Goal: Navigation & Orientation: Find specific page/section

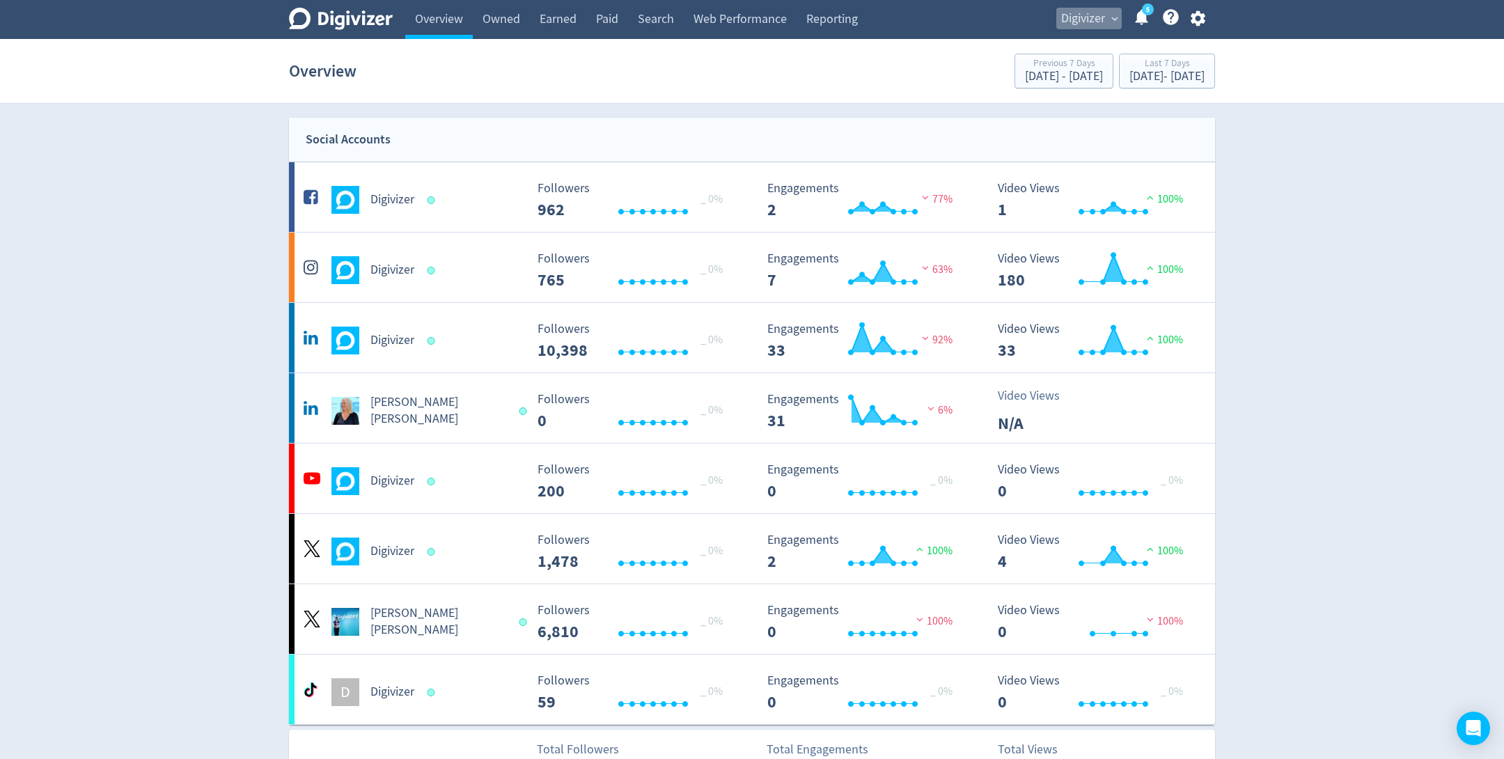
click at [1079, 13] on span "Digivizer" at bounding box center [1083, 19] width 44 height 22
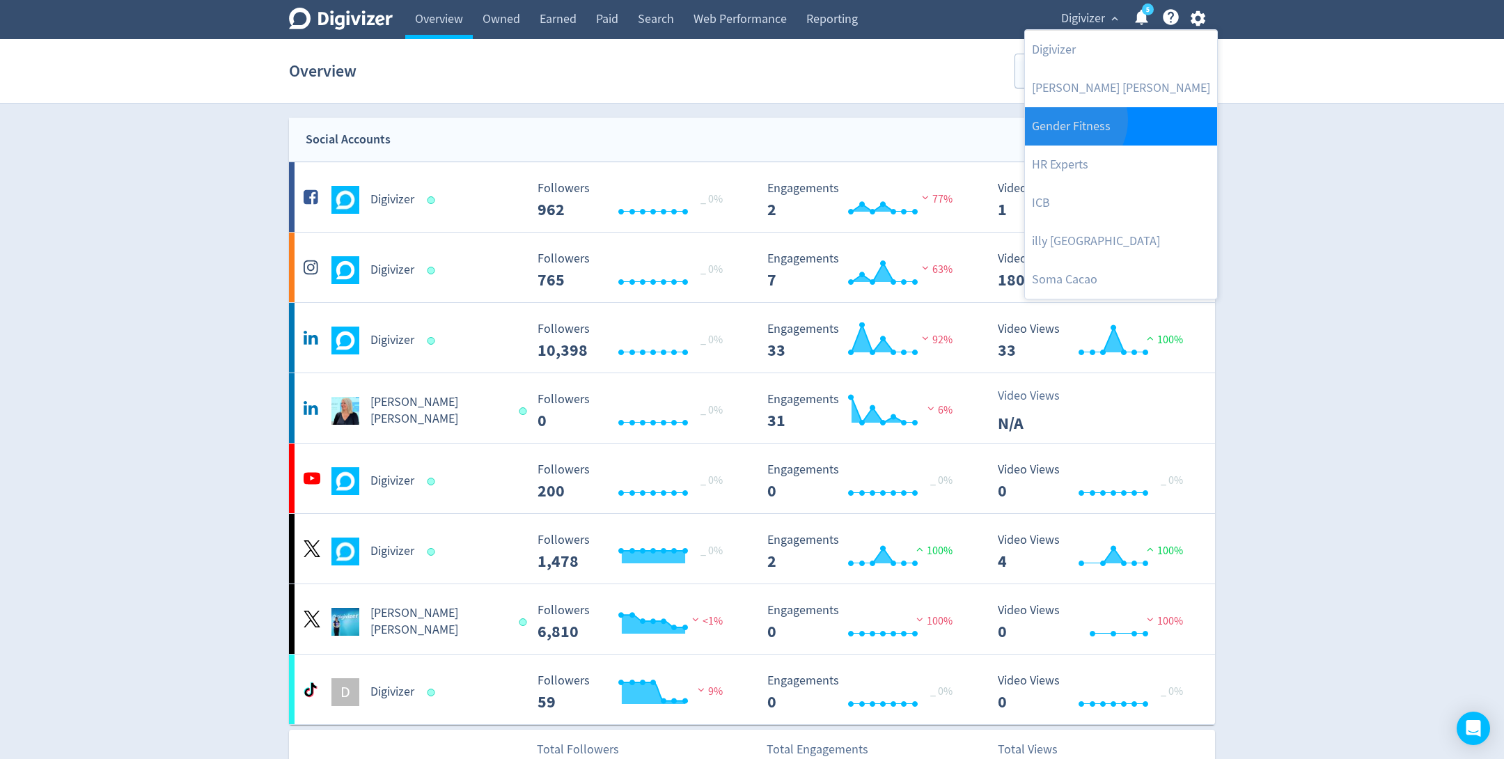
click at [1065, 120] on link "Gender Fitness" at bounding box center [1121, 126] width 192 height 38
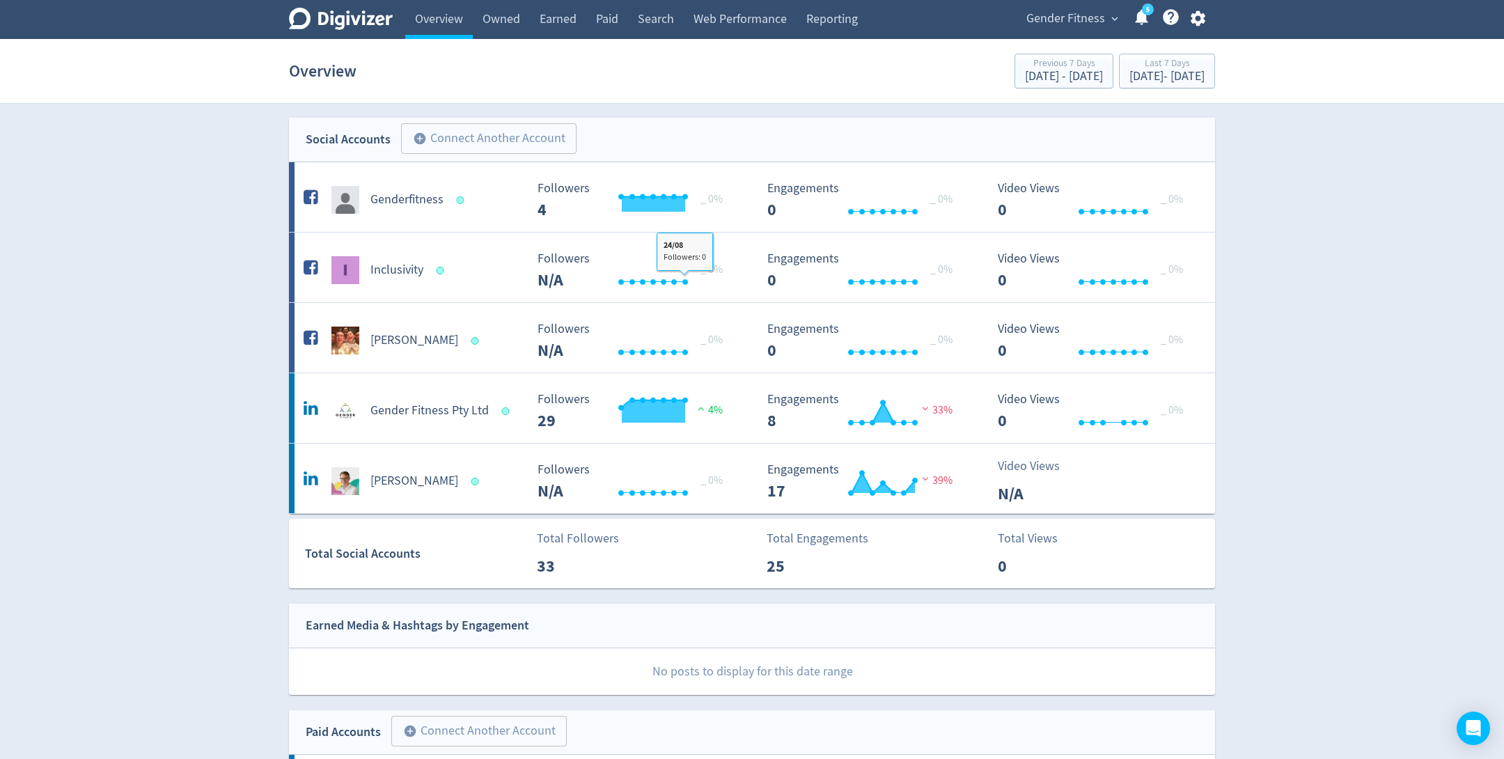
click at [1073, 22] on span "Gender Fitness" at bounding box center [1065, 19] width 79 height 22
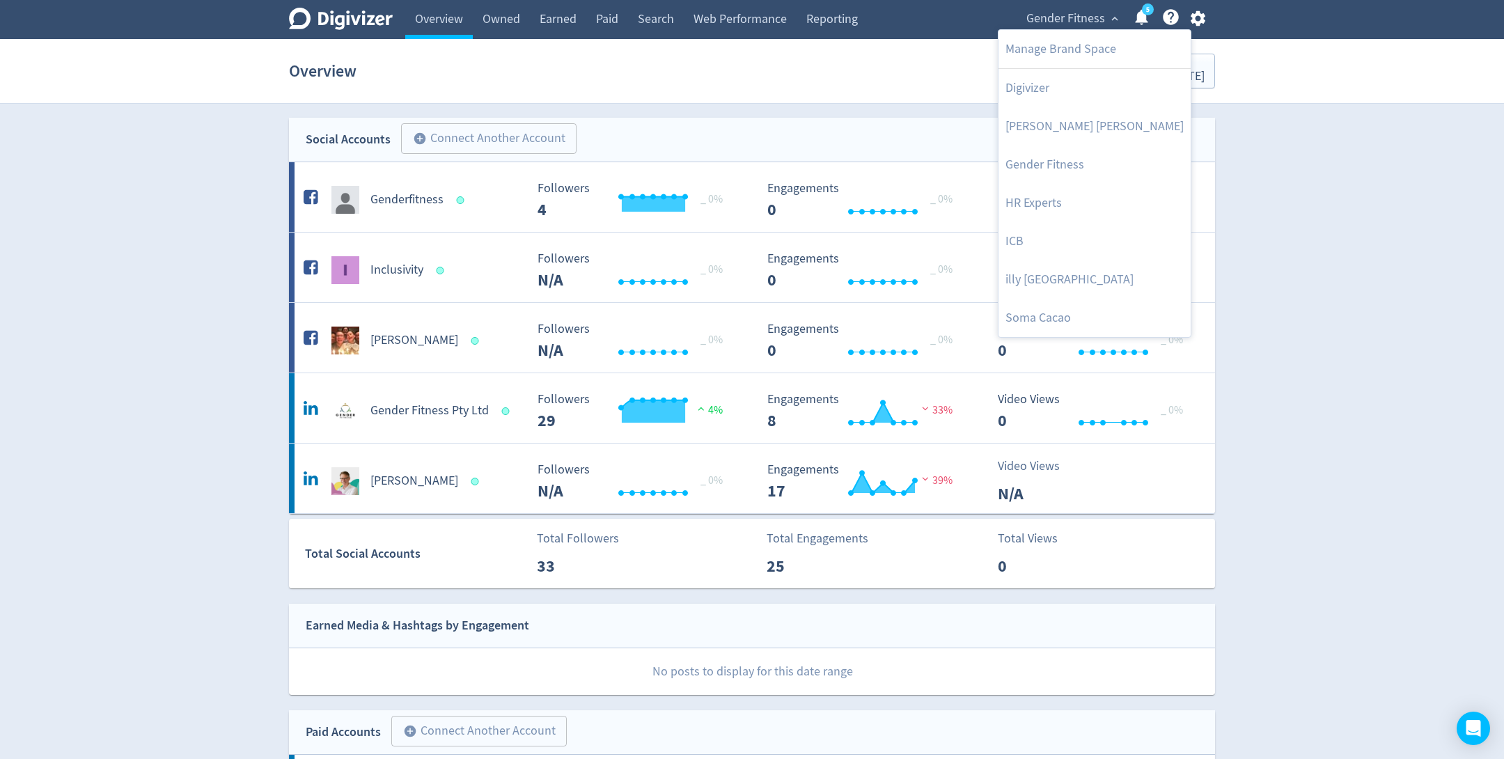
click at [503, 409] on div at bounding box center [752, 379] width 1504 height 759
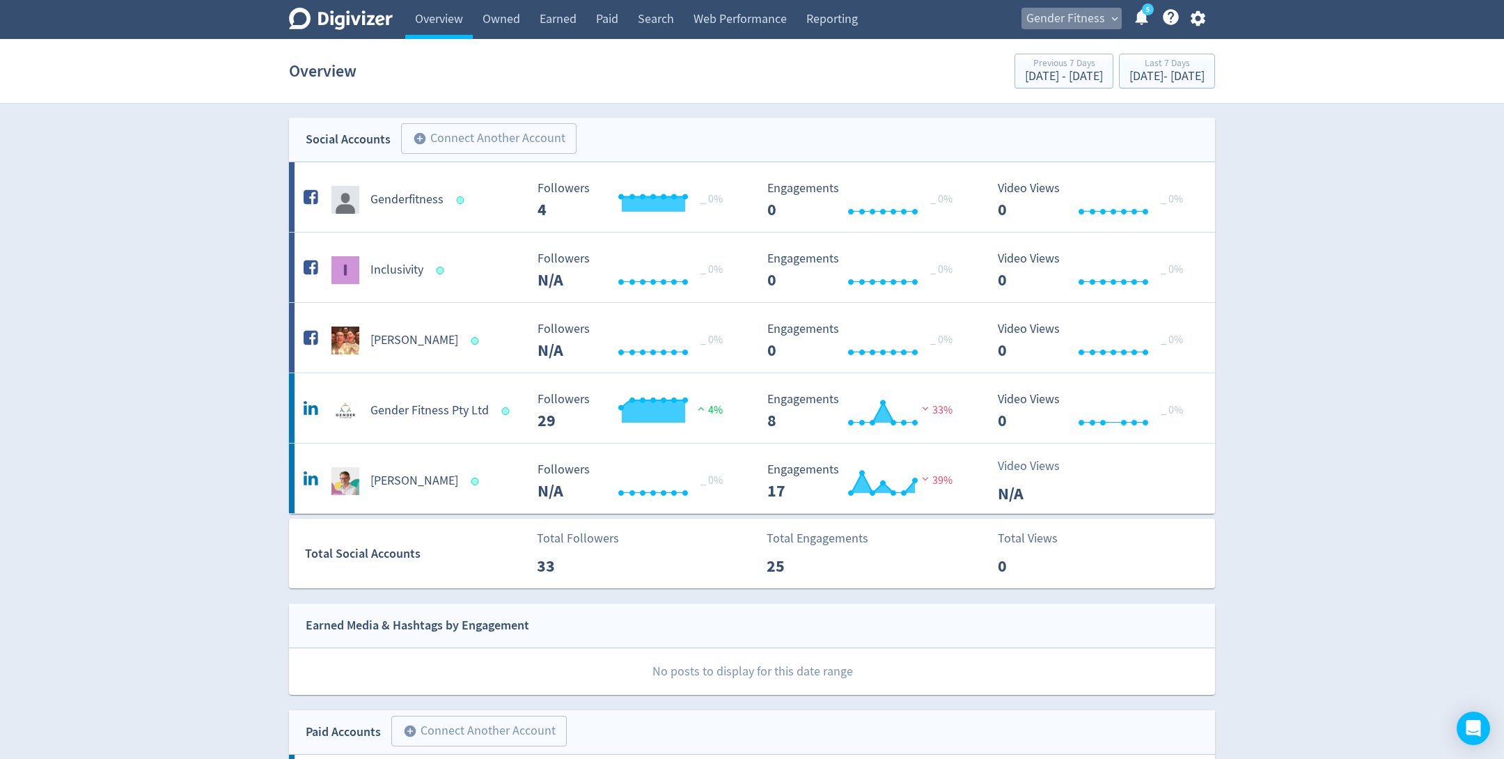
click at [1106, 24] on button "Gender Fitness expand_more" at bounding box center [1071, 19] width 100 height 22
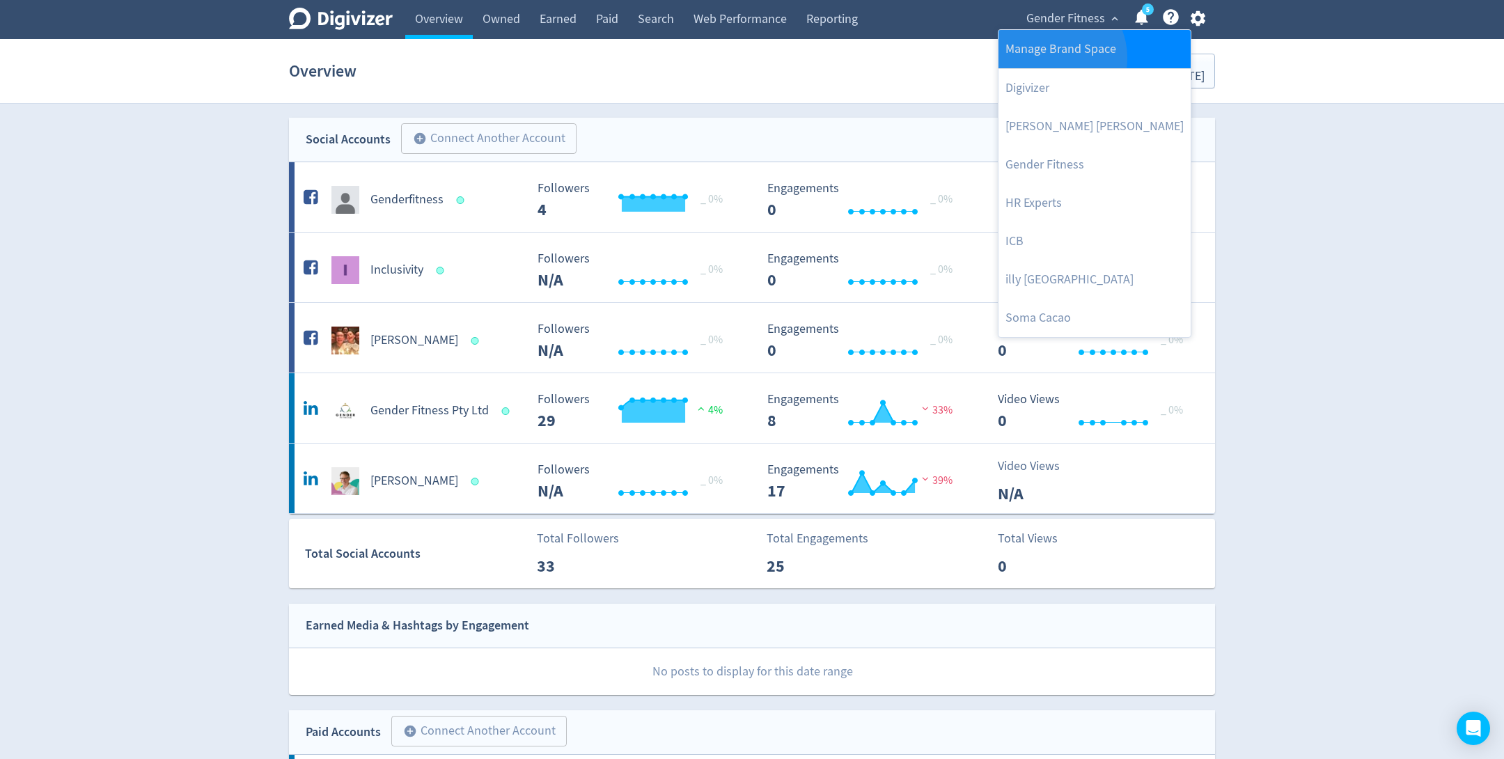
click at [1049, 58] on link "Manage Brand Space" at bounding box center [1094, 49] width 192 height 38
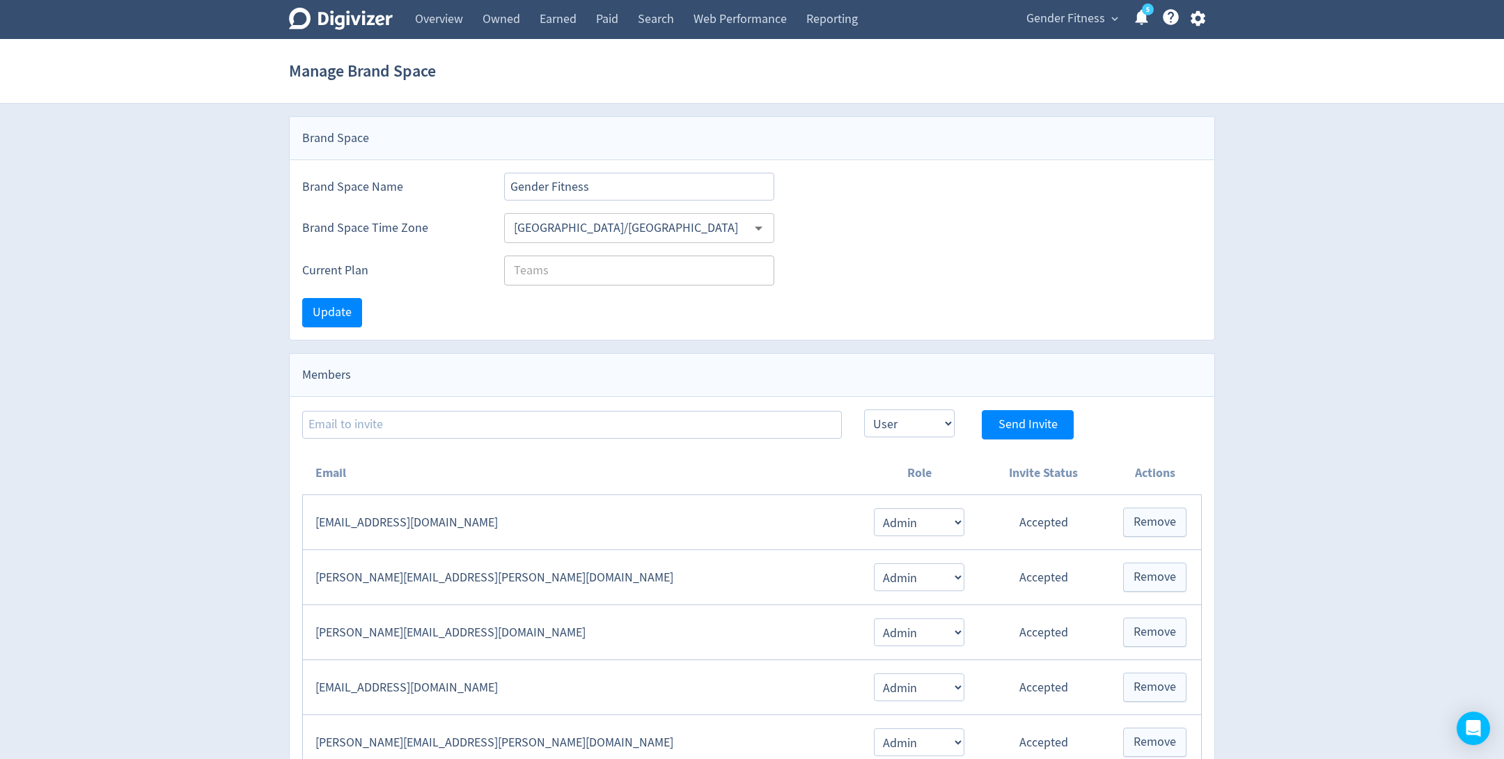
click at [1052, 24] on span "Gender Fitness" at bounding box center [1065, 19] width 79 height 22
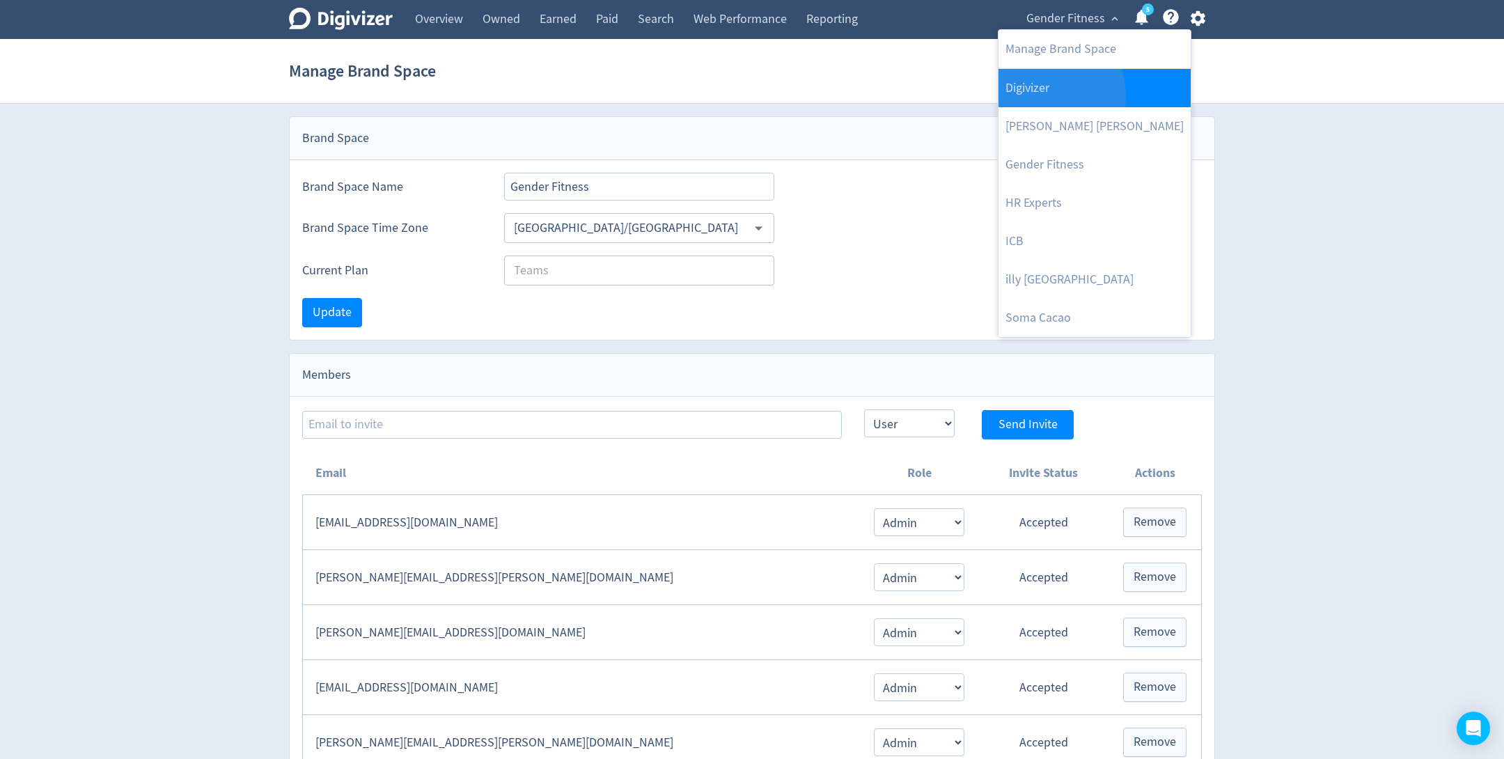
click at [1039, 95] on link "Digivizer" at bounding box center [1094, 88] width 192 height 38
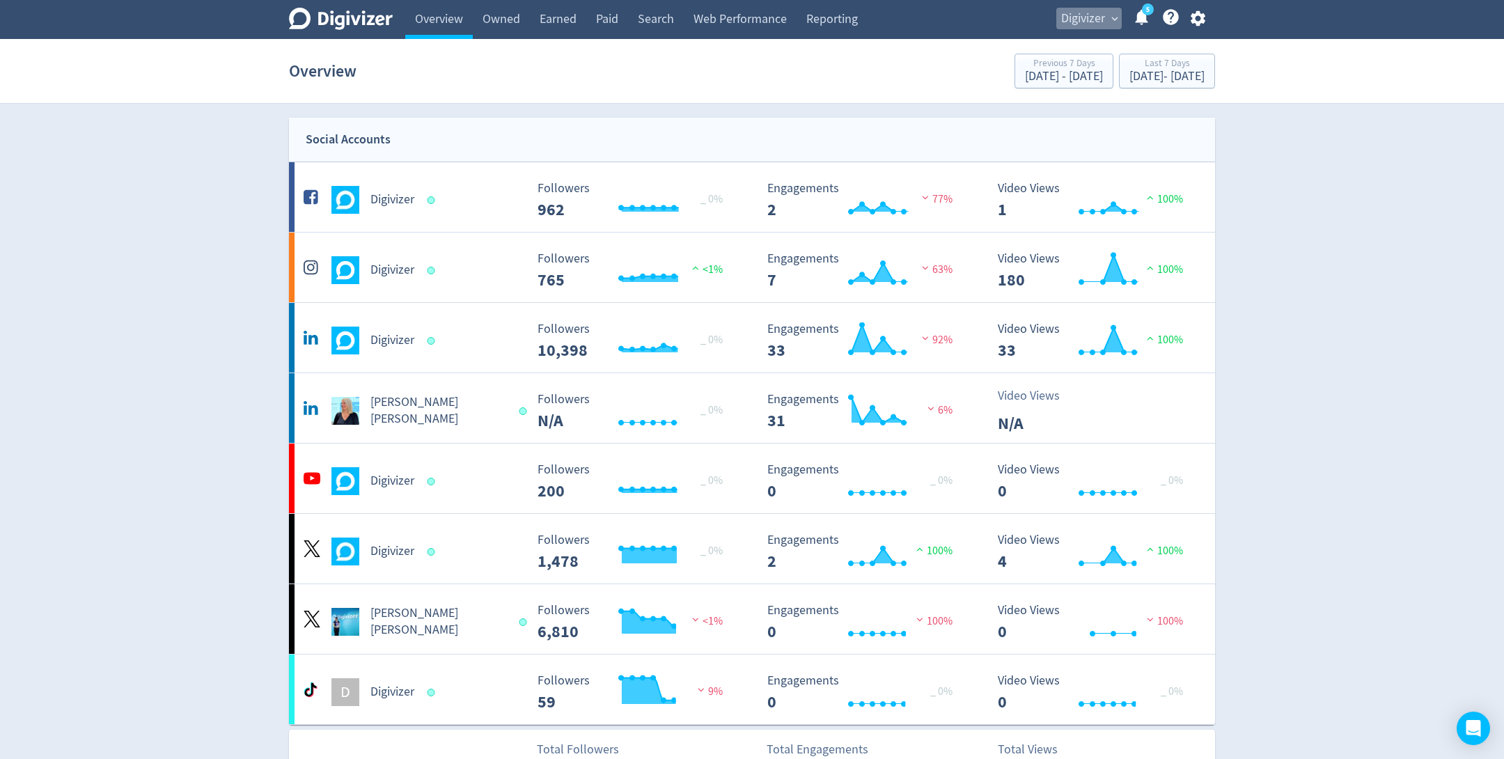
click at [1104, 14] on span "Digivizer" at bounding box center [1083, 19] width 44 height 22
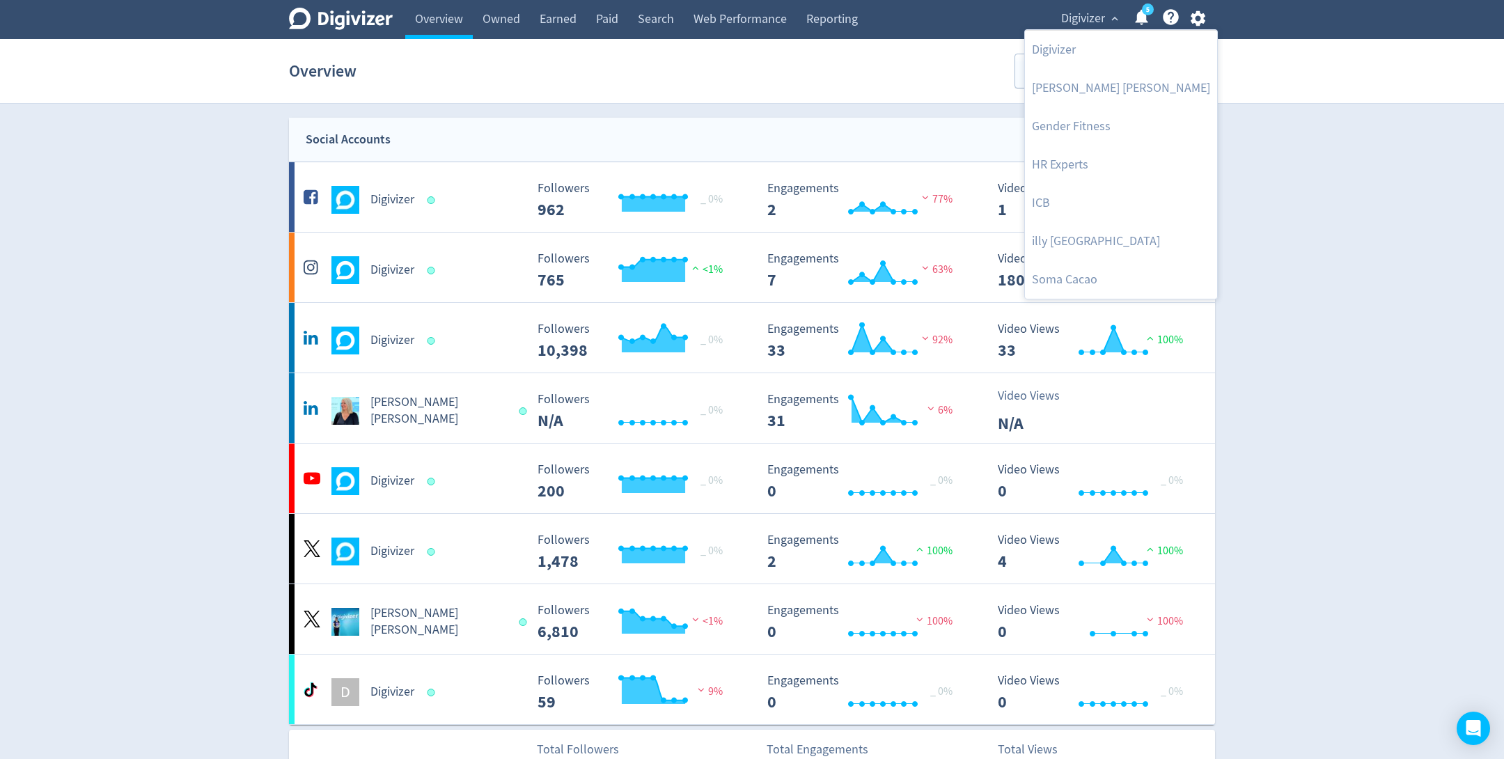
click at [1303, 230] on div at bounding box center [752, 379] width 1504 height 759
